Goal: Information Seeking & Learning: Learn about a topic

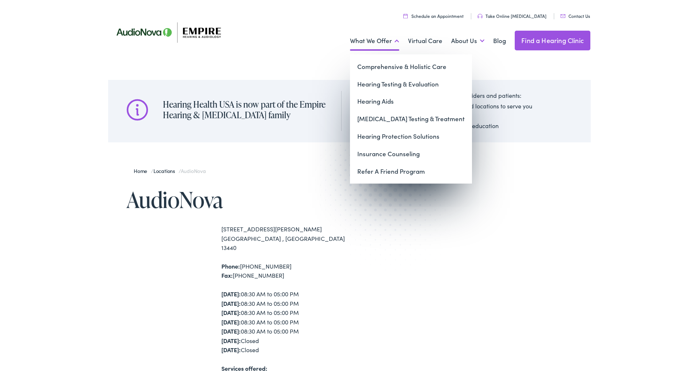
click at [350, 45] on link "What We Offer" at bounding box center [374, 39] width 49 height 27
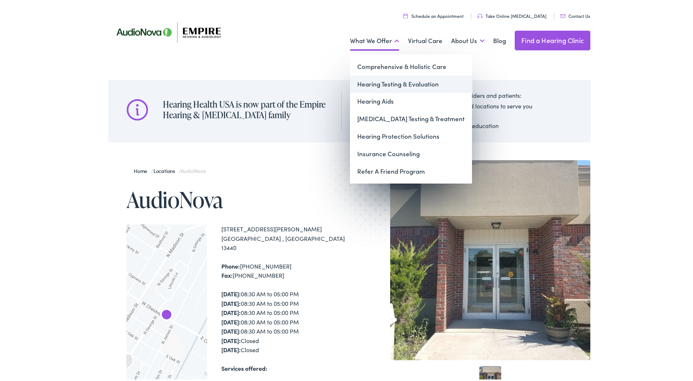
click at [379, 85] on link "Hearing Testing & Evaluation" at bounding box center [411, 83] width 122 height 18
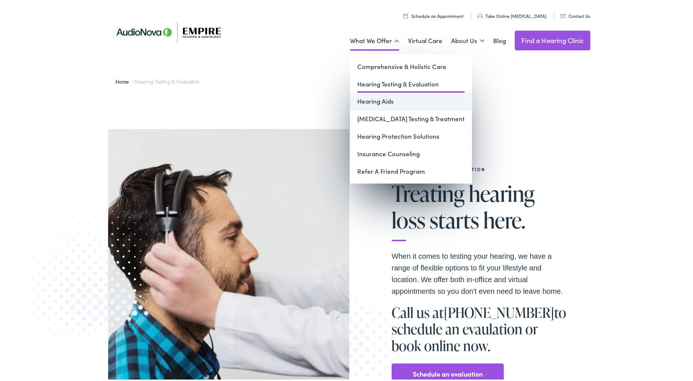
click at [359, 106] on link "Hearing Aids" at bounding box center [411, 100] width 122 height 18
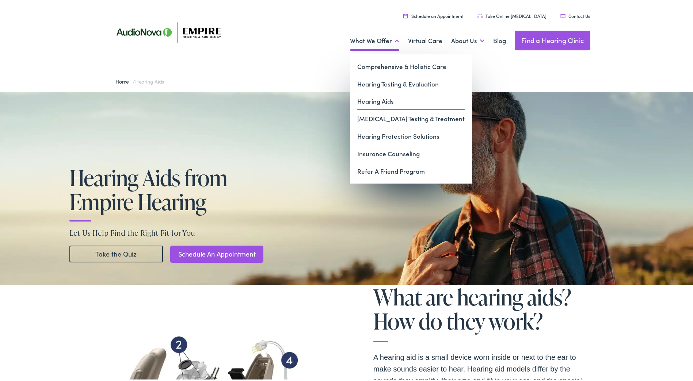
click at [395, 44] on link "What We Offer" at bounding box center [374, 39] width 49 height 27
